Goal: Information Seeking & Learning: Understand process/instructions

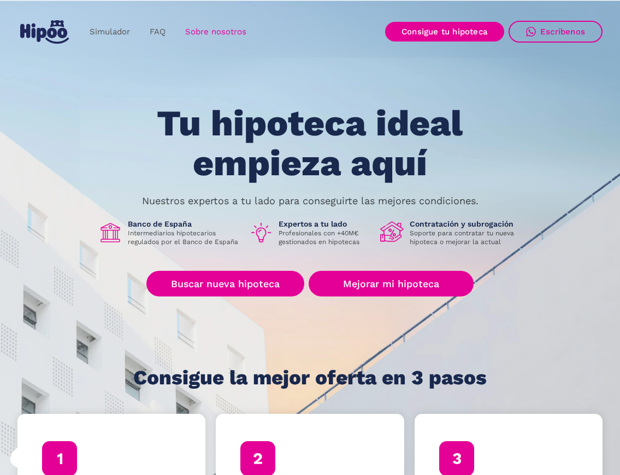
click at [213, 31] on link "Sobre nosotros" at bounding box center [215, 31] width 81 height 21
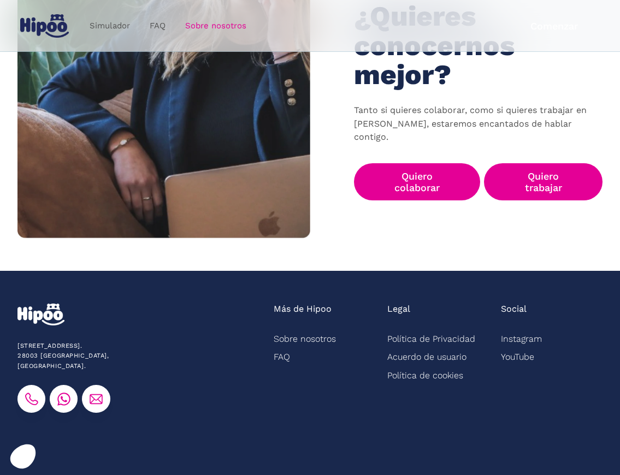
scroll to position [1695, 0]
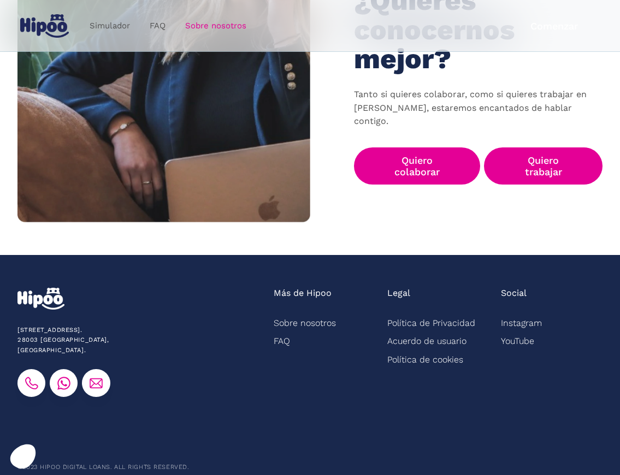
drag, startPoint x: 21, startPoint y: 317, endPoint x: 105, endPoint y: 306, distance: 84.8
click at [105, 306] on div "C/Zurbano, 92, 4º dcha. 28003 Madrid, España." at bounding box center [139, 342] width 244 height 109
click at [192, 314] on div "C/Zurbano, 92, 4º dcha. 28003 Madrid, España." at bounding box center [139, 342] width 244 height 109
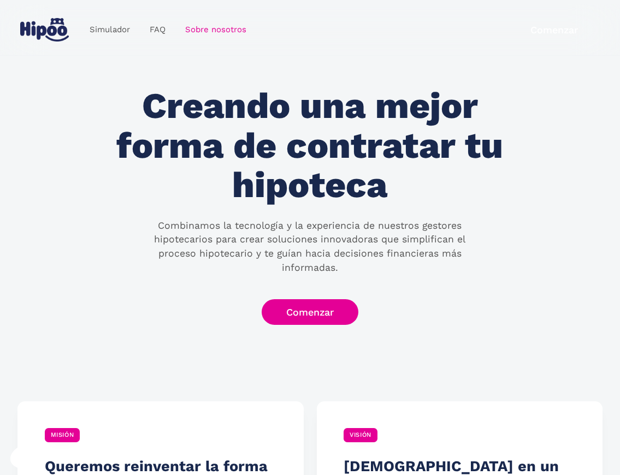
scroll to position [0, 0]
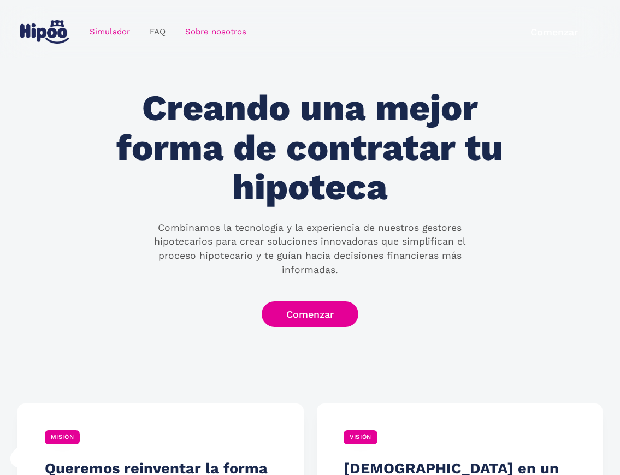
click at [118, 33] on link "Simulador" at bounding box center [110, 31] width 60 height 21
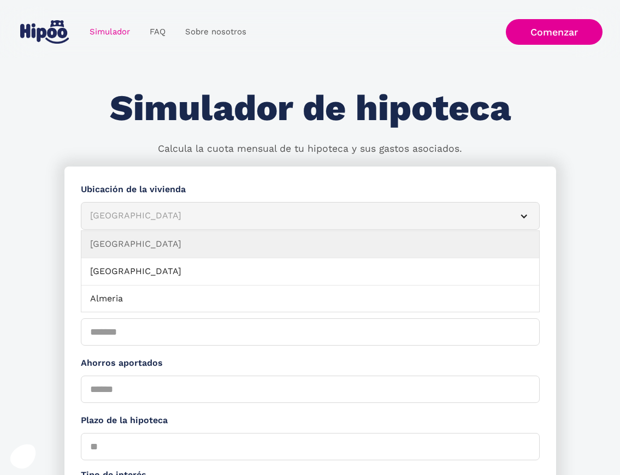
click at [525, 213] on div "Simulador Form" at bounding box center [523, 216] width 9 height 9
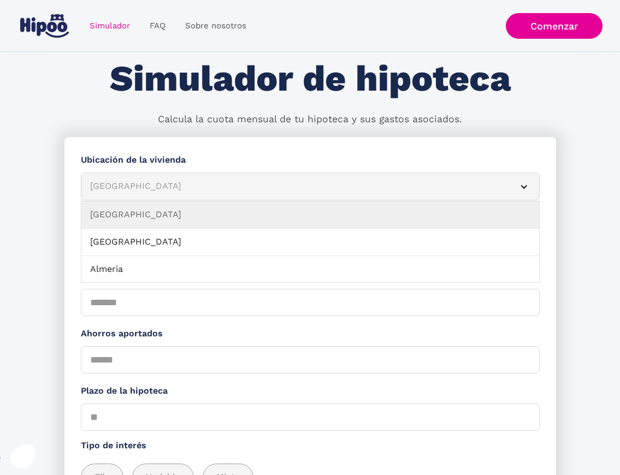
scroll to position [109, 0]
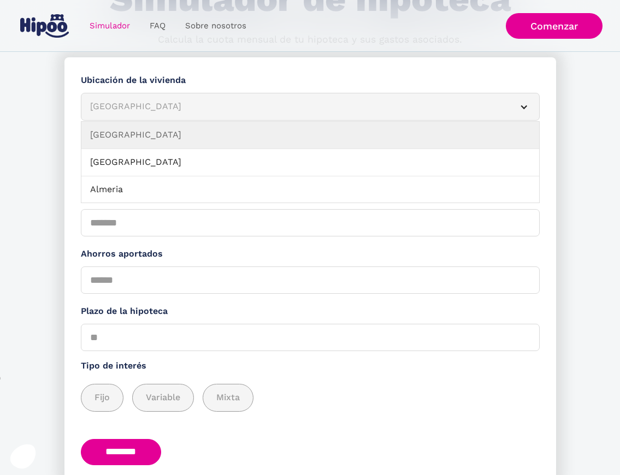
click at [166, 111] on div "[GEOGRAPHIC_DATA]" at bounding box center [297, 107] width 414 height 14
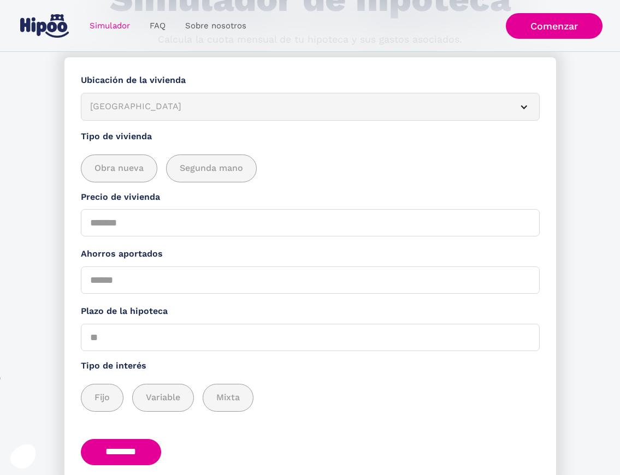
click at [166, 111] on div "[GEOGRAPHIC_DATA]" at bounding box center [297, 107] width 414 height 14
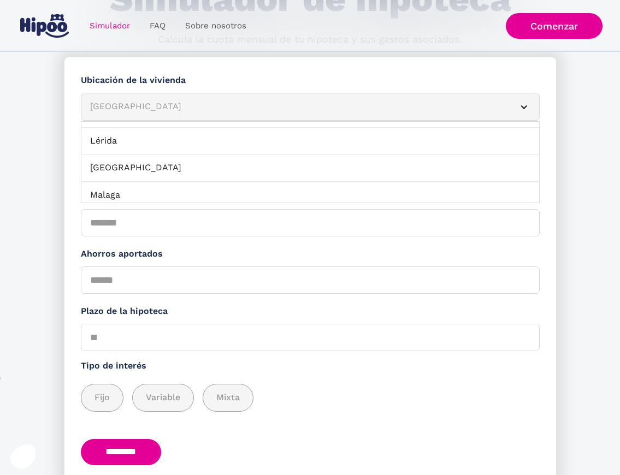
scroll to position [770, 0]
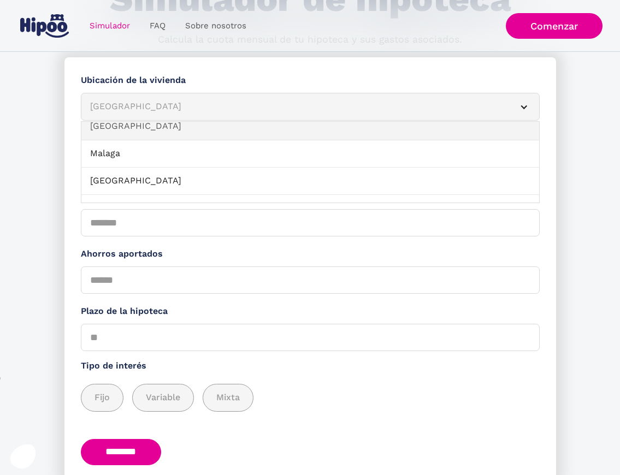
click at [287, 133] on link "[GEOGRAPHIC_DATA]" at bounding box center [310, 126] width 458 height 27
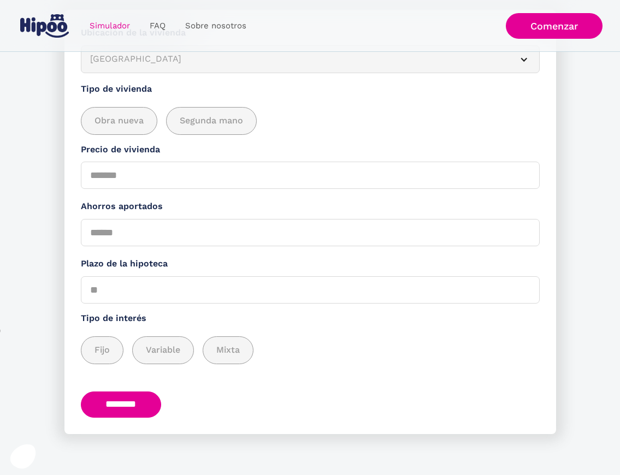
scroll to position [0, 0]
click at [157, 28] on link "FAQ" at bounding box center [157, 25] width 35 height 21
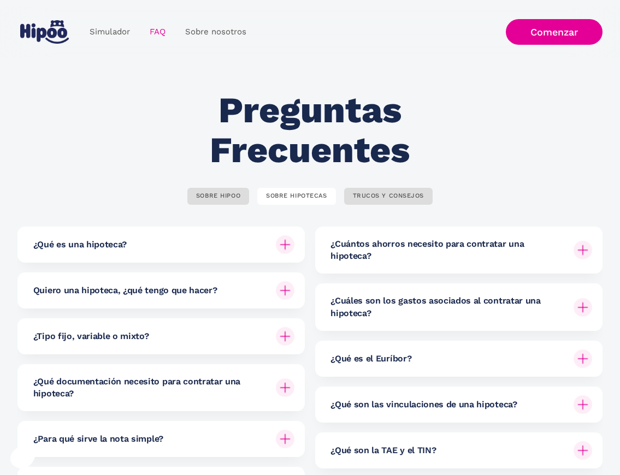
click at [587, 298] on img at bounding box center [582, 307] width 19 height 19
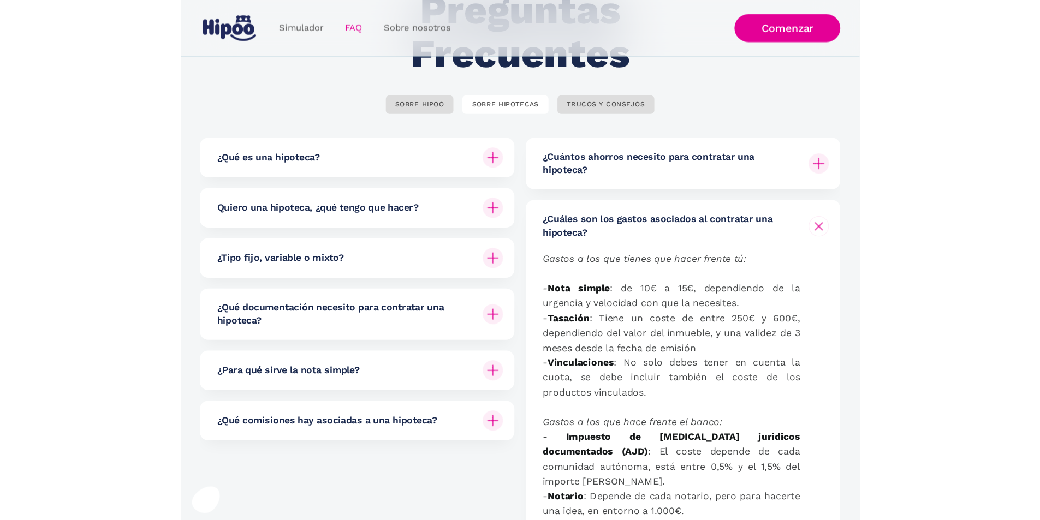
scroll to position [164, 0]
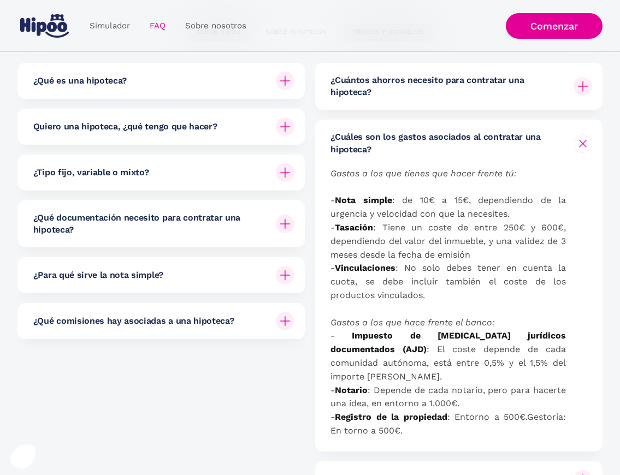
click at [582, 137] on img at bounding box center [582, 143] width 13 height 13
